Goal: Task Accomplishment & Management: Manage account settings

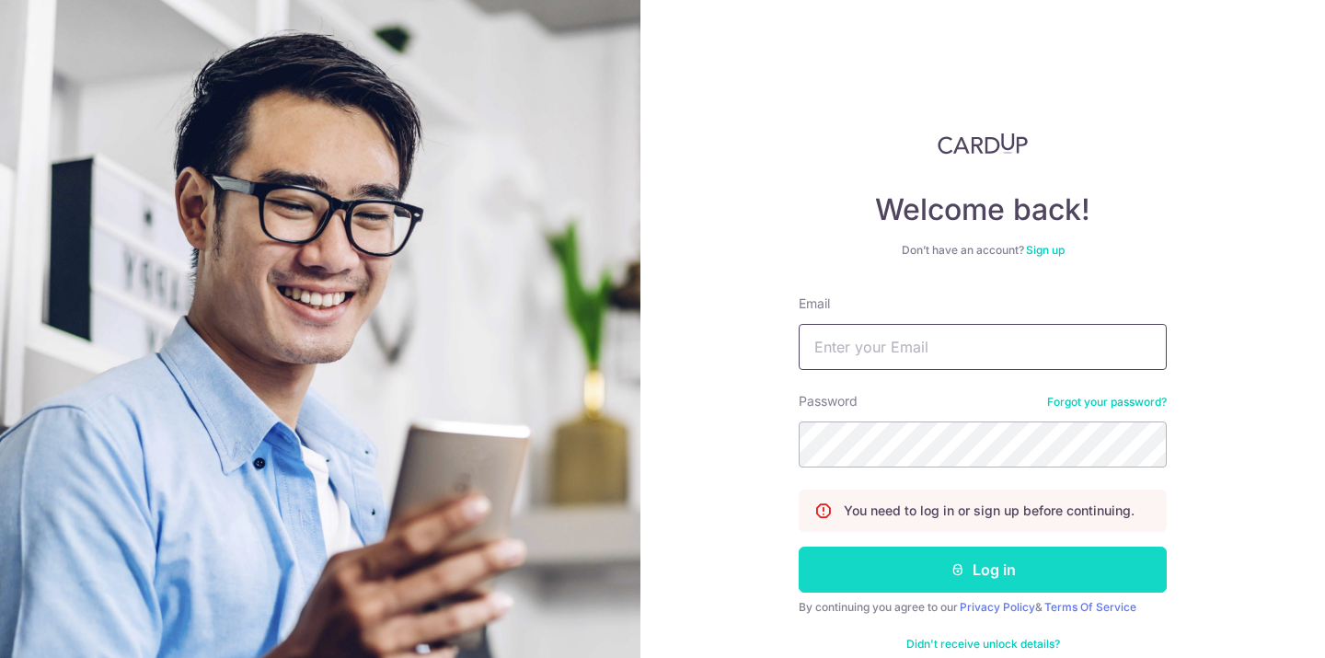
type input "[EMAIL_ADDRESS][DOMAIN_NAME]"
click at [907, 571] on button "Log in" at bounding box center [983, 570] width 368 height 46
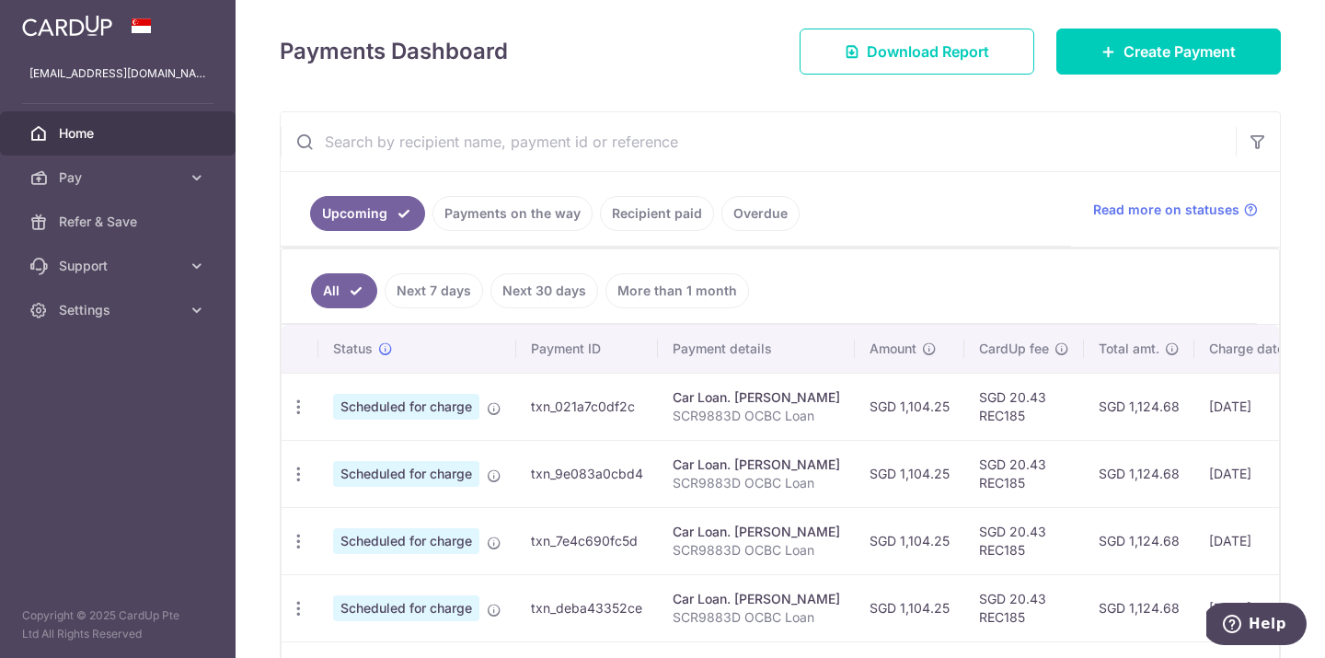
scroll to position [385, 0]
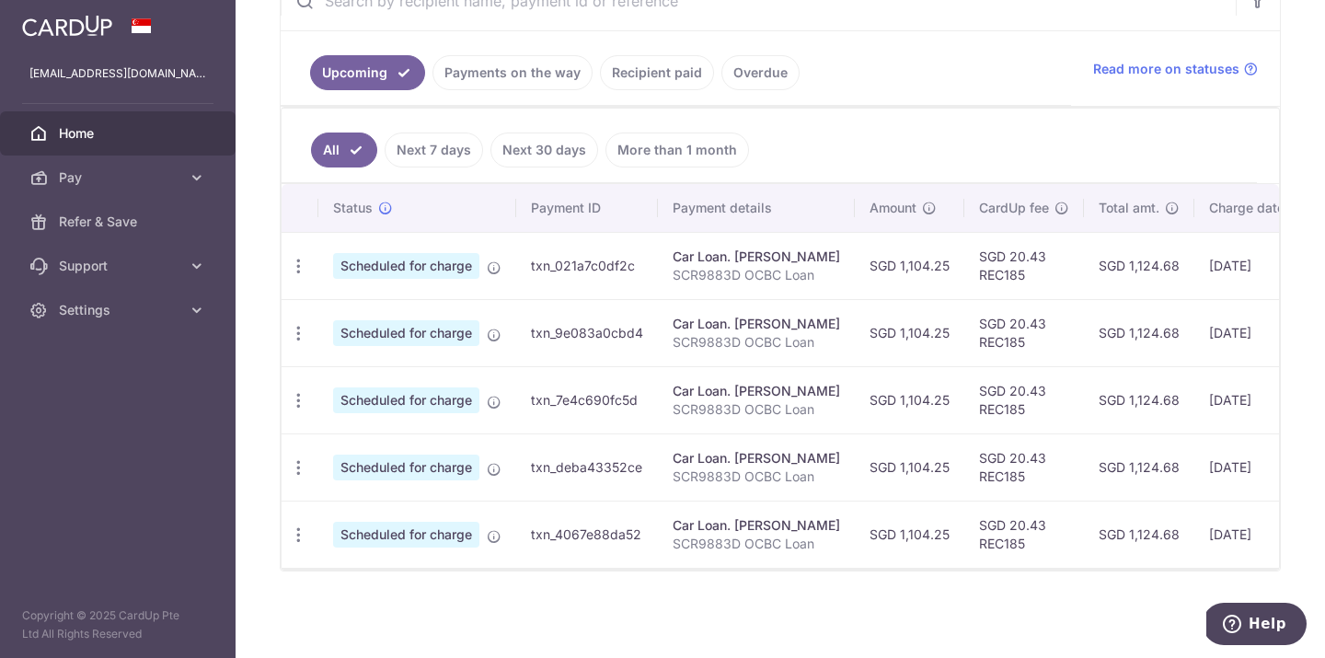
click at [468, 47] on ul "Upcoming Payments on the way Recipient paid Overdue" at bounding box center [676, 68] width 791 height 75
click at [468, 73] on link "Payments on the way" at bounding box center [513, 72] width 160 height 35
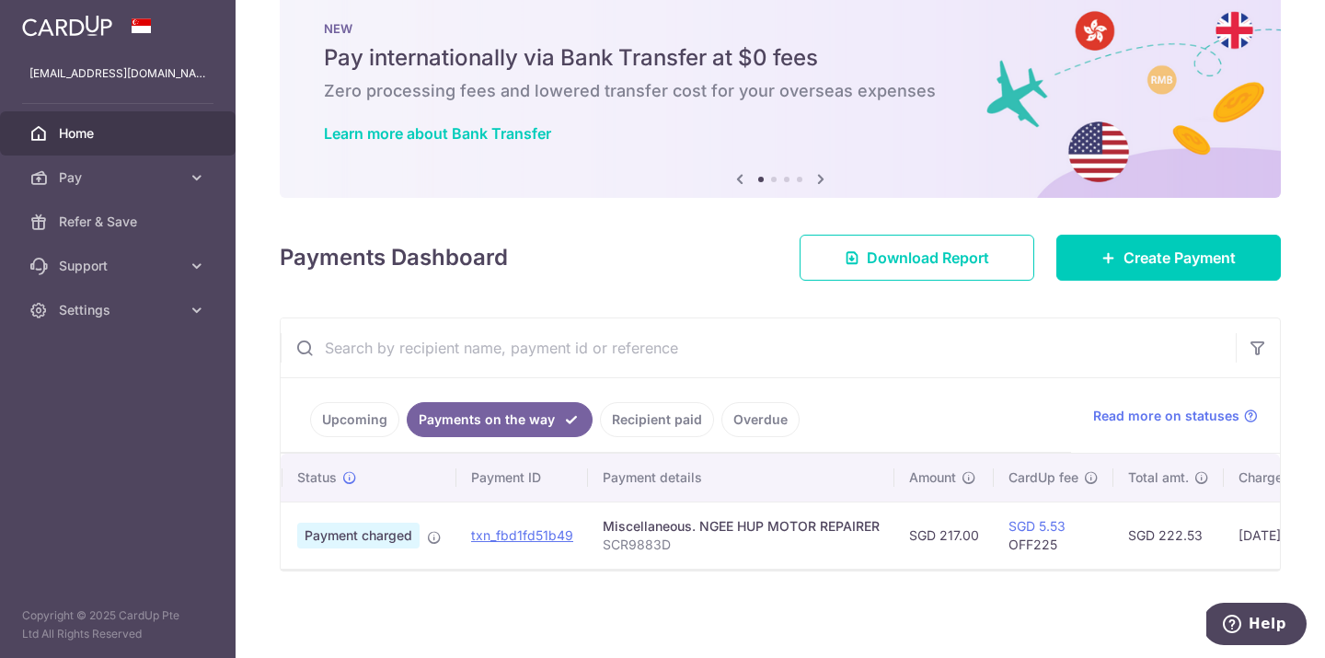
scroll to position [0, 0]
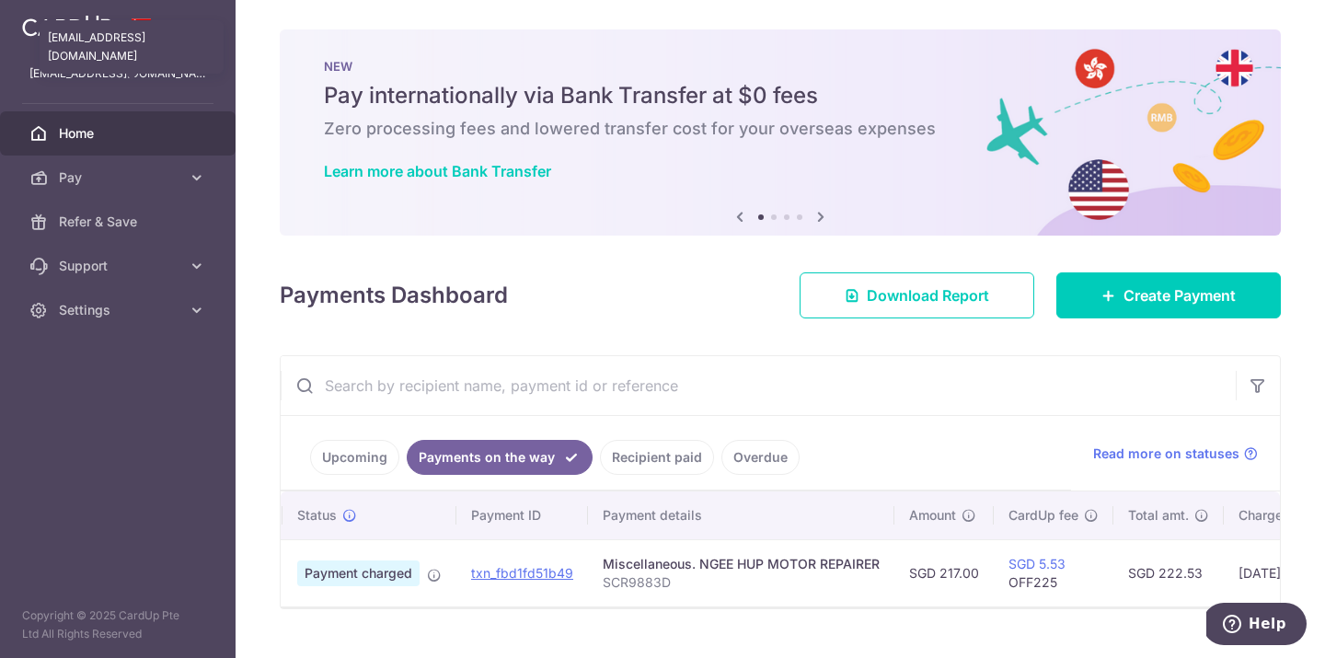
click at [141, 74] on p "raymondtan93@gmail.com" at bounding box center [117, 73] width 177 height 18
click at [58, 21] on img at bounding box center [67, 26] width 90 height 22
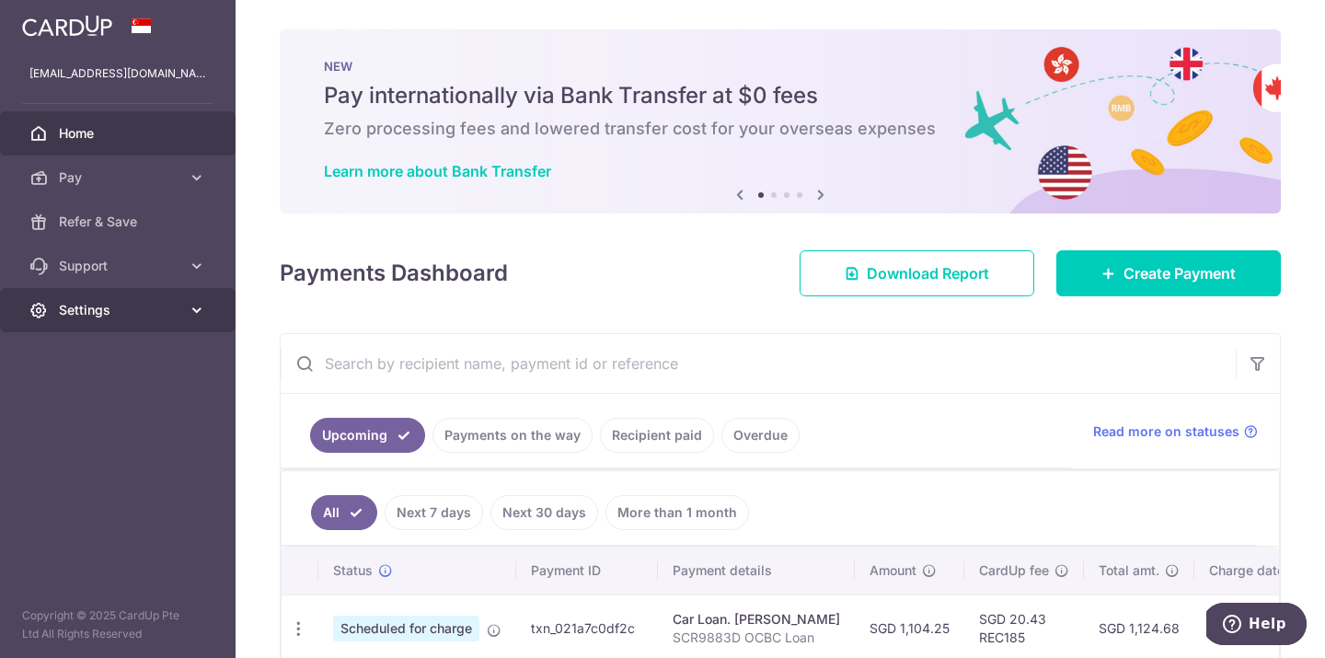
click at [161, 320] on link "Settings" at bounding box center [118, 310] width 236 height 44
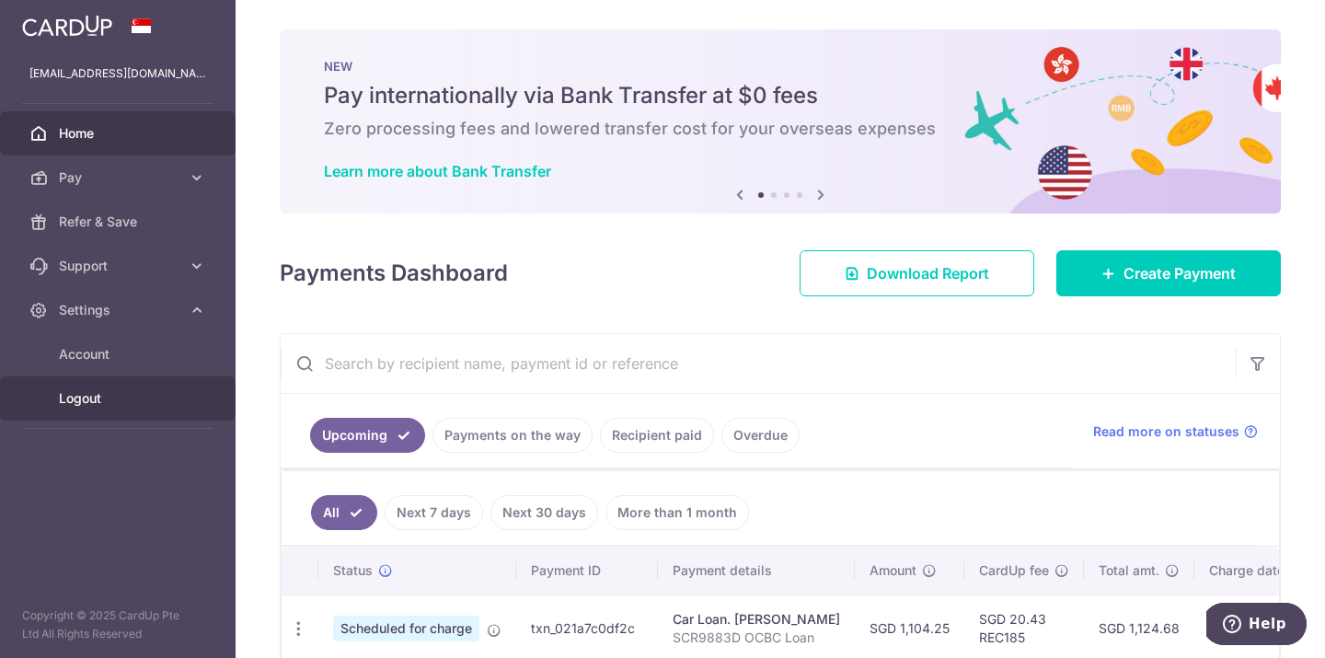
click at [91, 403] on span "Logout" at bounding box center [119, 398] width 121 height 18
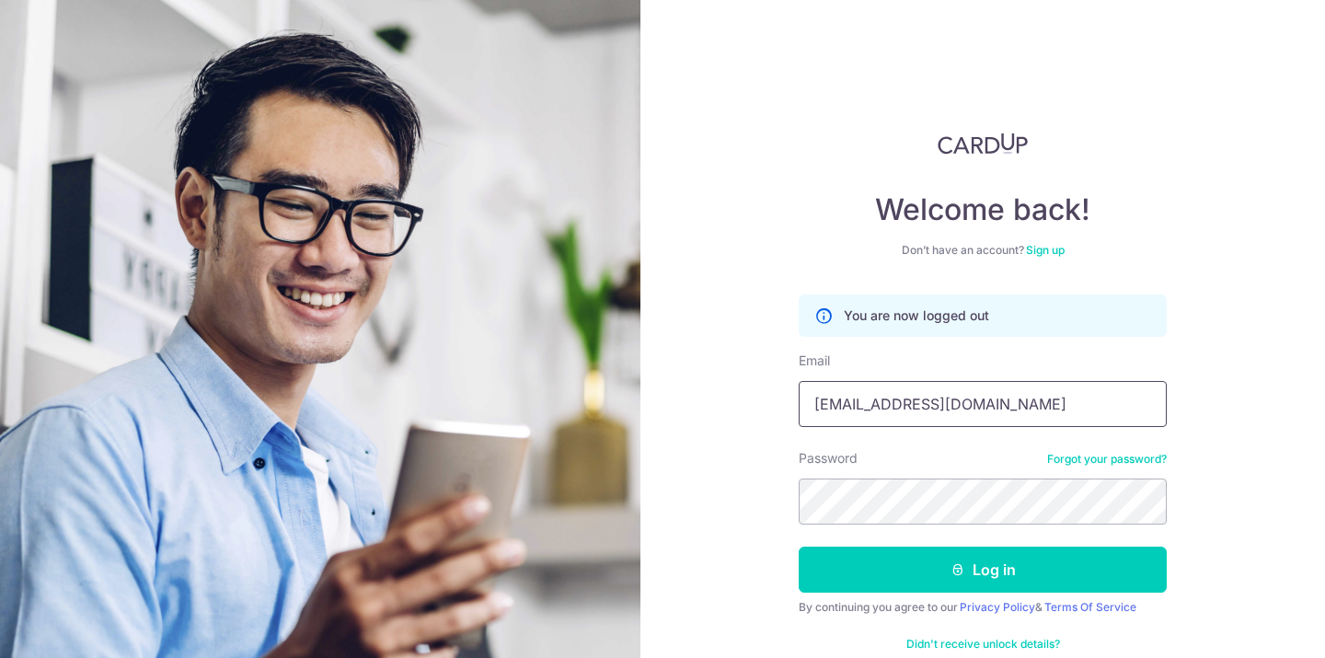
click at [901, 399] on input "[EMAIL_ADDRESS][DOMAIN_NAME]" at bounding box center [983, 404] width 368 height 46
type input "hello@c71.sg"
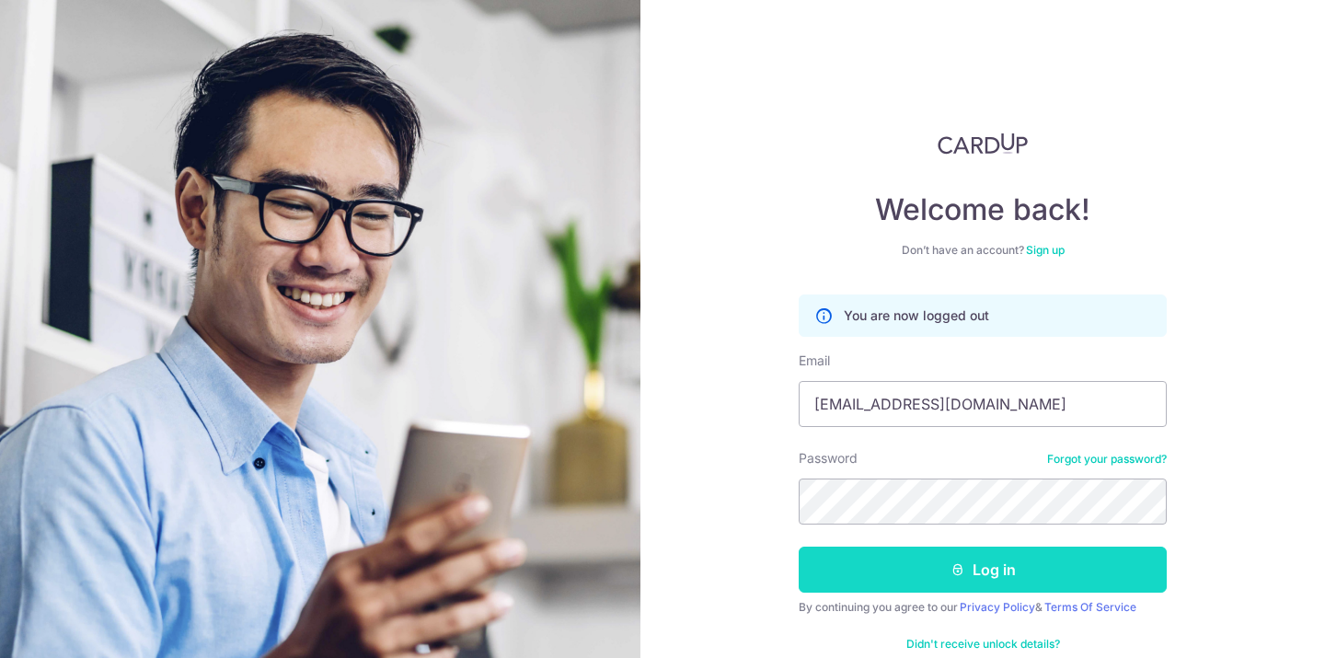
click at [917, 591] on button "Log in" at bounding box center [983, 570] width 368 height 46
